Goal: Transaction & Acquisition: Obtain resource

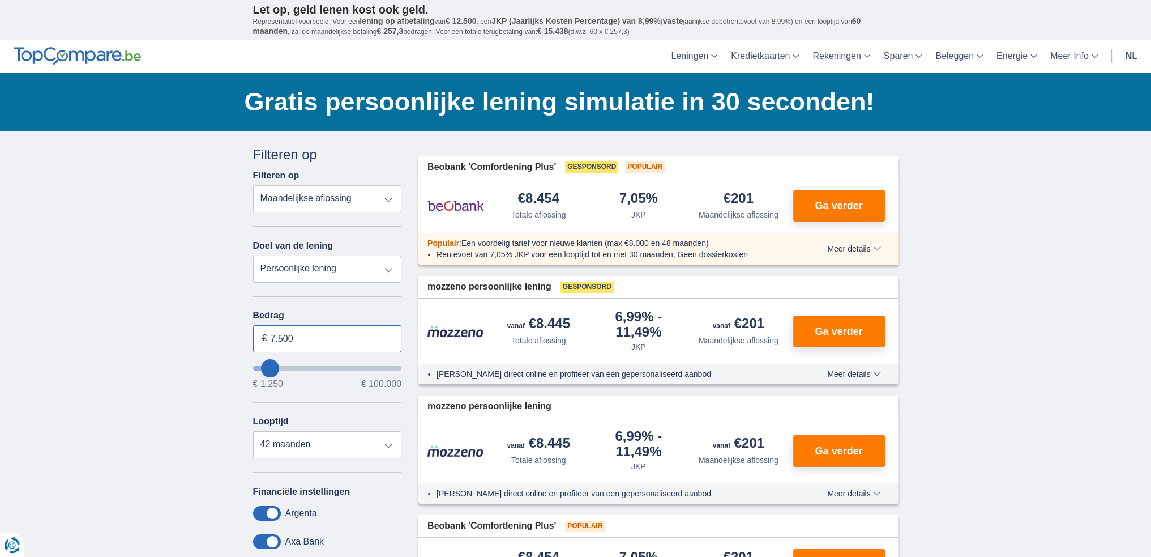
click at [358, 349] on input "7.500" at bounding box center [327, 338] width 149 height 27
click at [358, 348] on input "7.500" at bounding box center [327, 338] width 149 height 27
type input "7250"
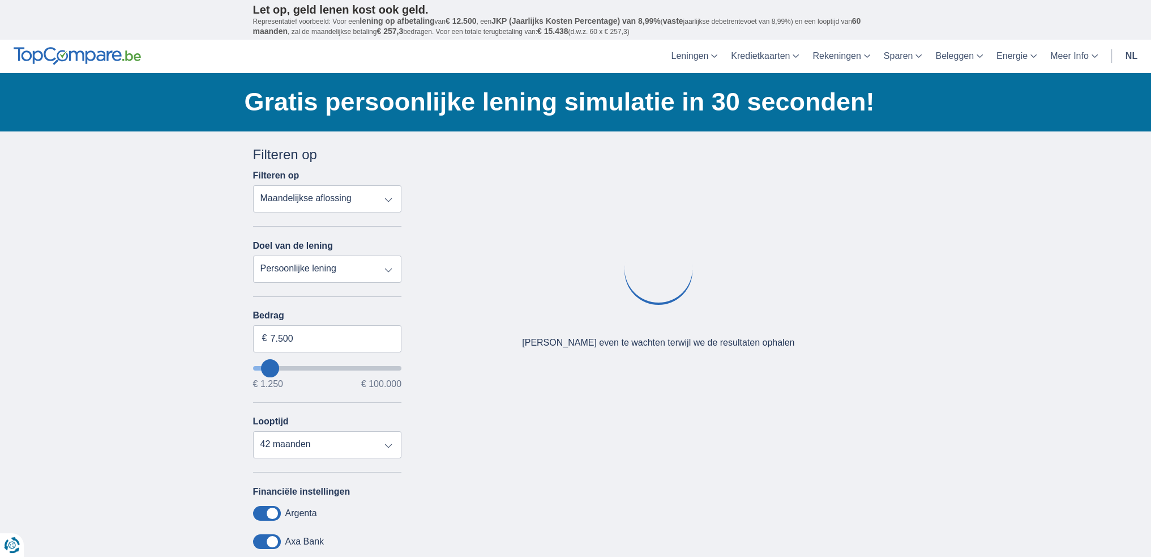
click at [348, 276] on select "Persoonlijke lening Auto Moto / fiets Mobilhome / caravan Renovatie Energie Sch…" at bounding box center [327, 268] width 149 height 27
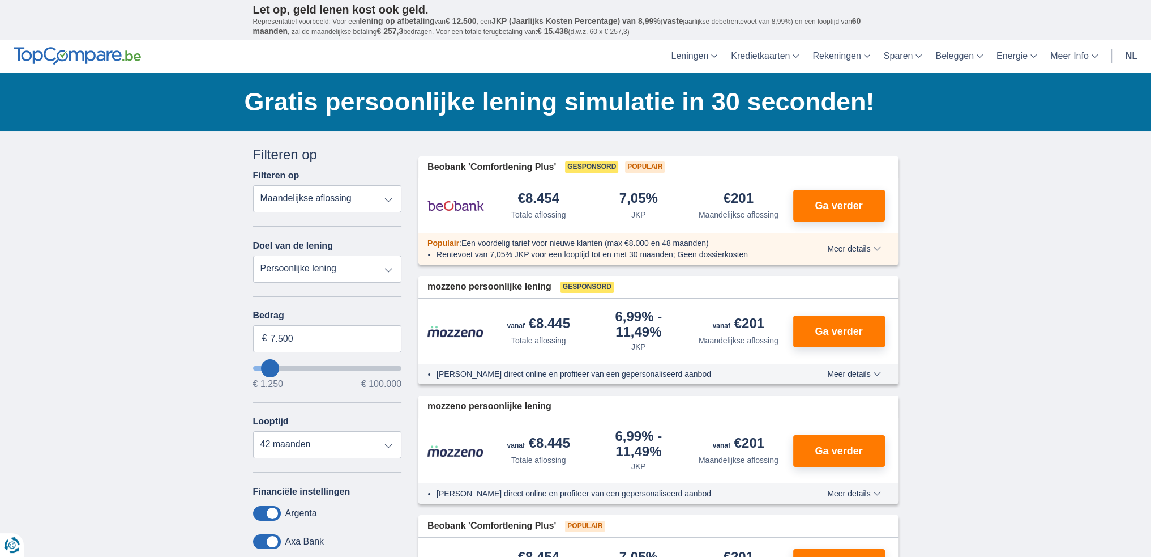
select select "moto"
click at [253, 255] on select "Persoonlijke lening Auto Moto / fiets Mobilhome / caravan Renovatie Energie Sch…" at bounding box center [327, 268] width 149 height 27
type input "15.000"
type input "15250"
select select "60"
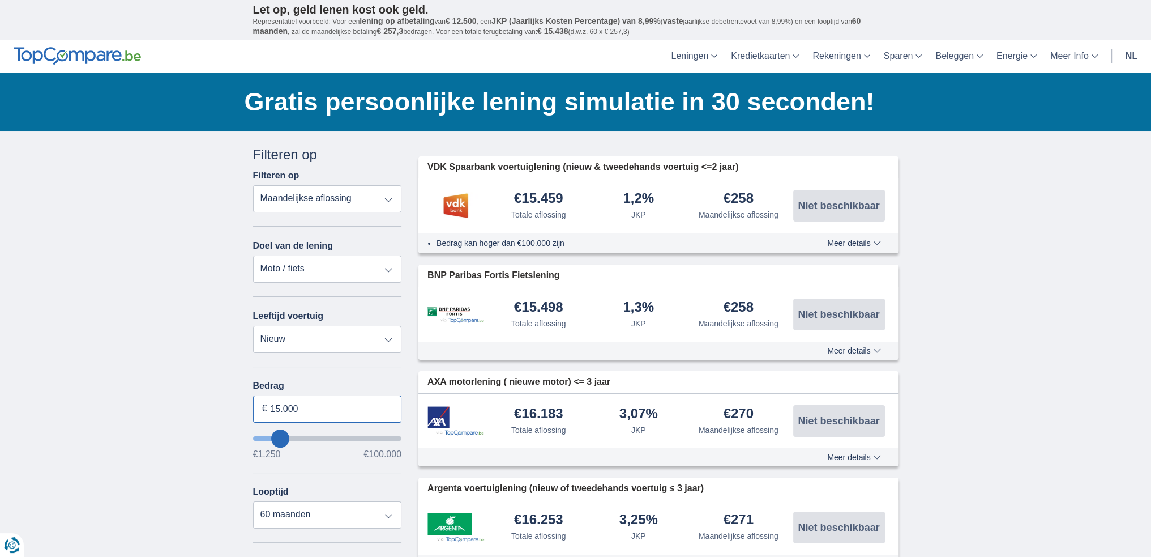
click at [326, 403] on input "15.000" at bounding box center [327, 408] width 149 height 27
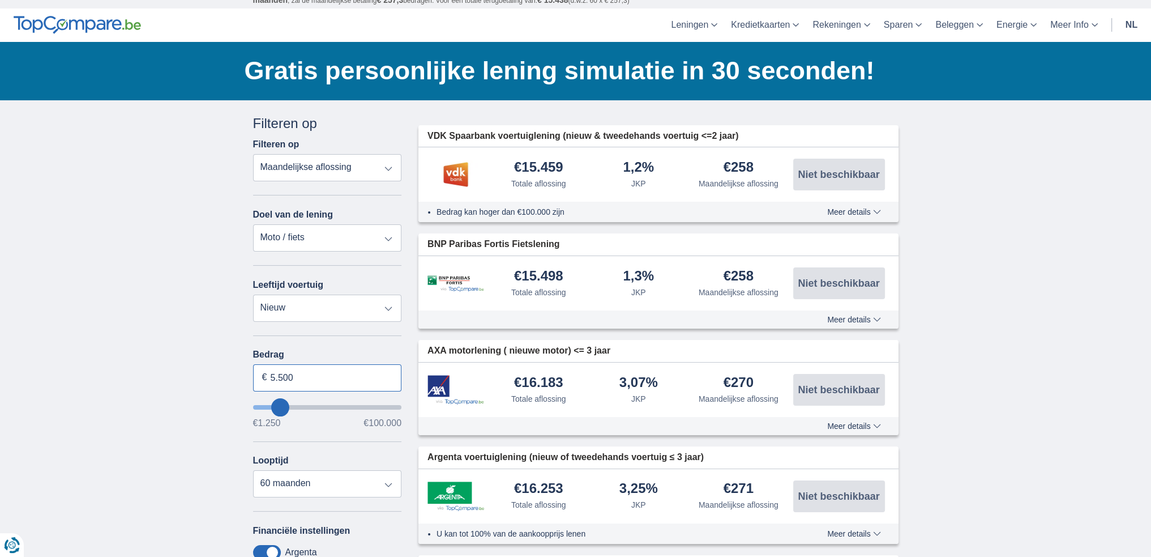
scroll to position [57, 0]
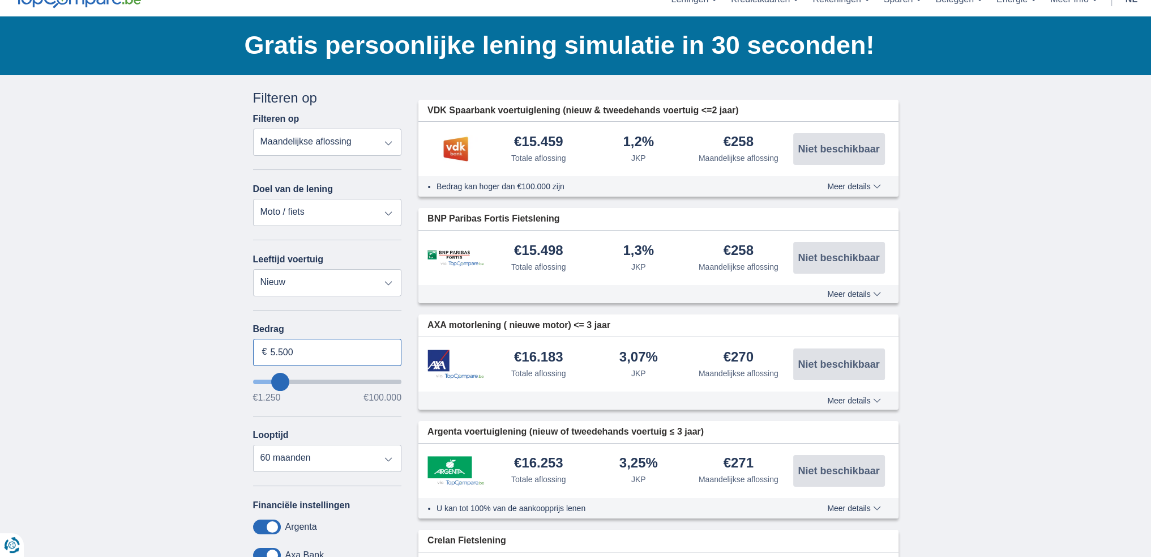
type input "5.500"
type input "5250"
select select "36"
click at [324, 411] on div "Bedrag 5.500 € €1.250 €100.000 Looptijd 12 maanden 18 maanden 24 maanden 30 maa…" at bounding box center [327, 398] width 149 height 148
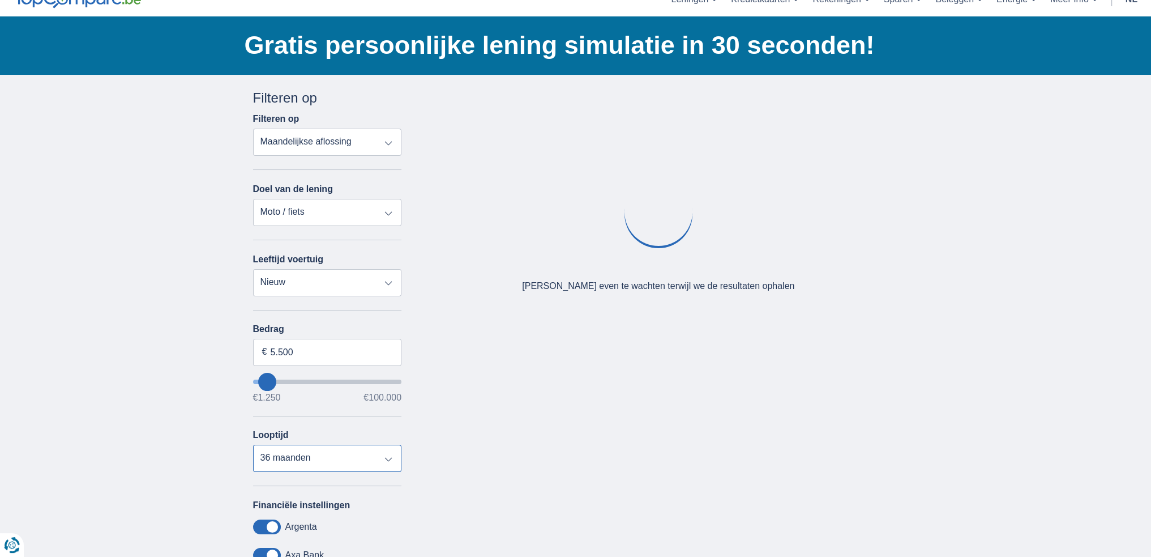
click at [327, 454] on select "12 maanden 18 maanden 24 maanden 30 maanden 36 maanden" at bounding box center [327, 458] width 149 height 27
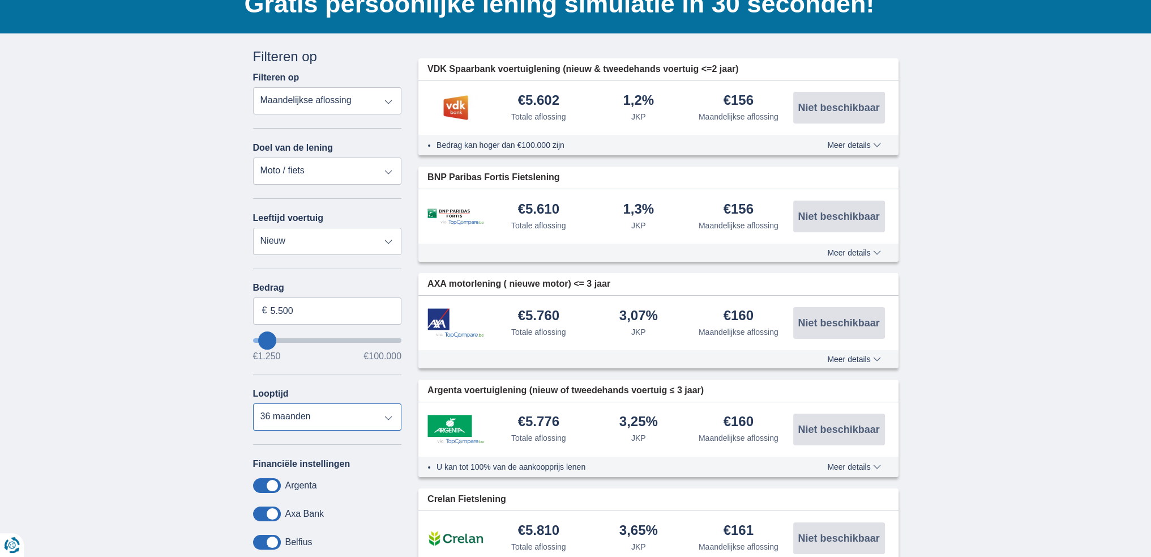
scroll to position [113, 0]
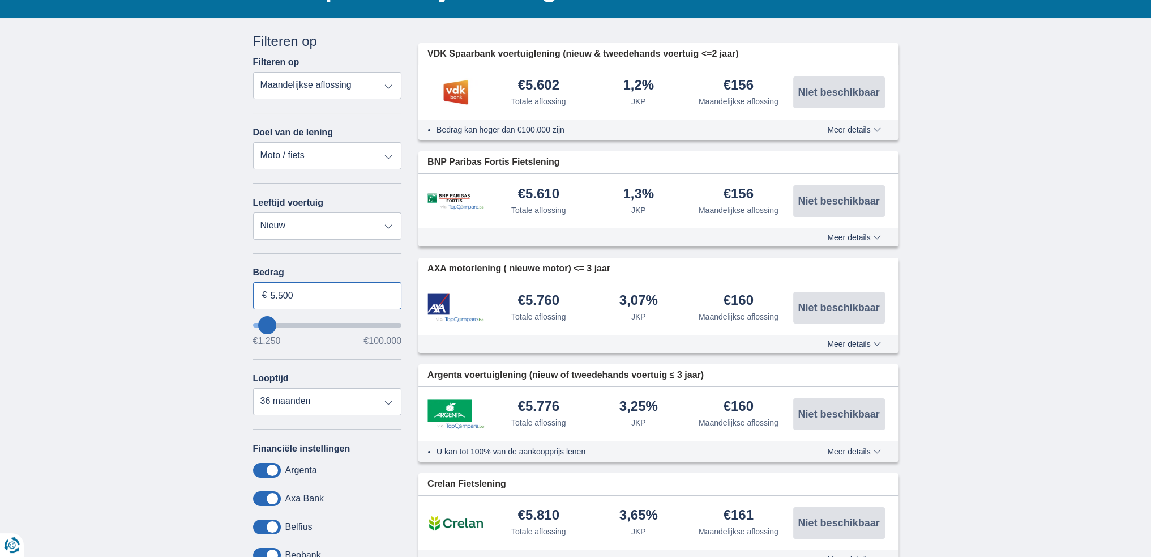
click at [326, 285] on input "5.500" at bounding box center [327, 295] width 149 height 27
type input "5.750"
type input "6250"
select select "42"
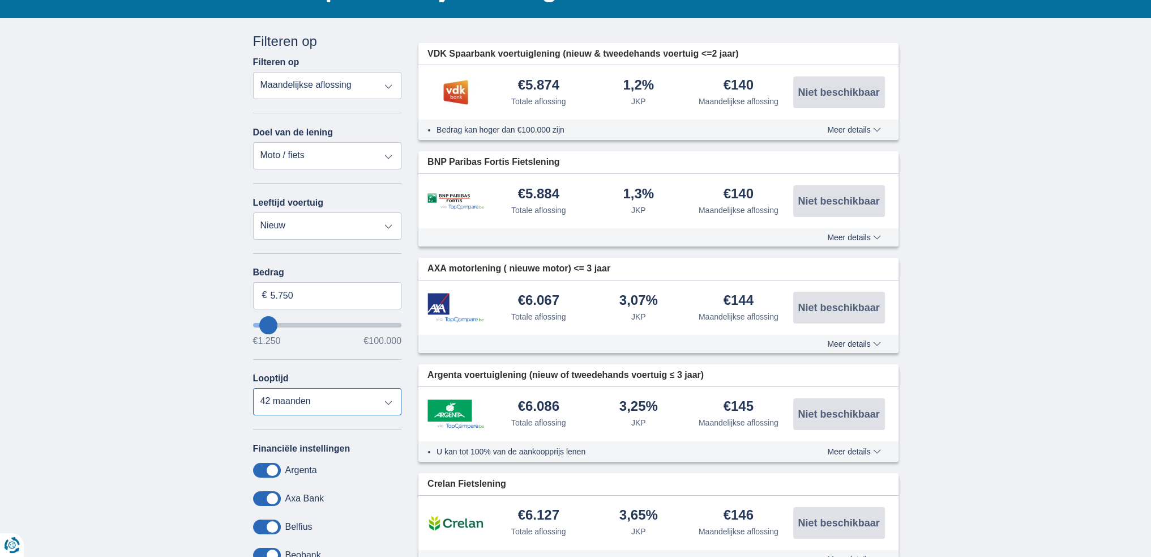
click at [253, 388] on select "12 maanden 18 maanden 24 maanden 30 maanden 36 maanden 42 maanden" at bounding box center [327, 401] width 149 height 27
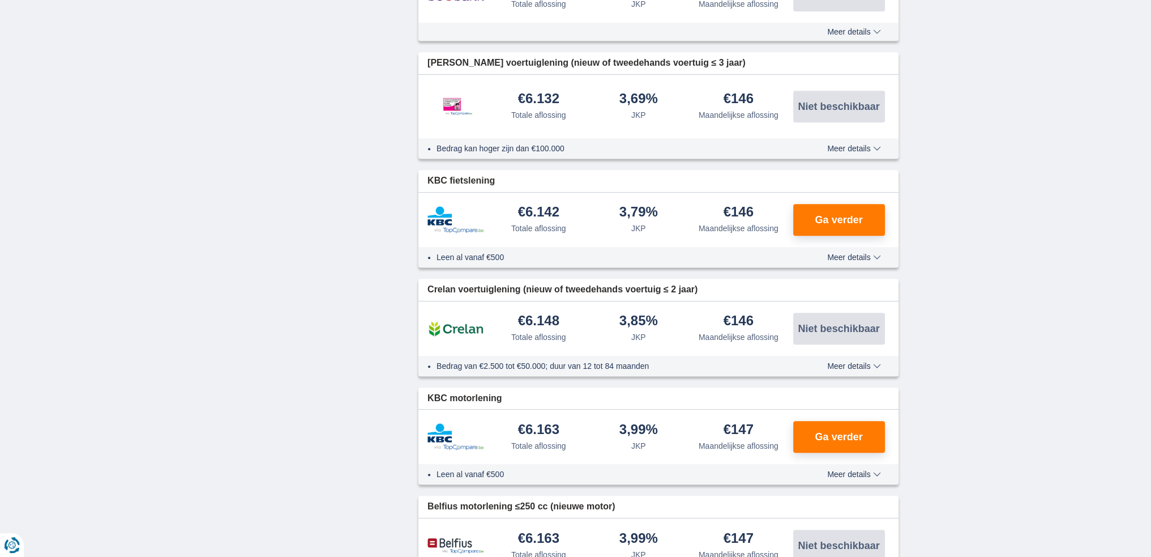
scroll to position [736, 0]
